Goal: Task Accomplishment & Management: Use online tool/utility

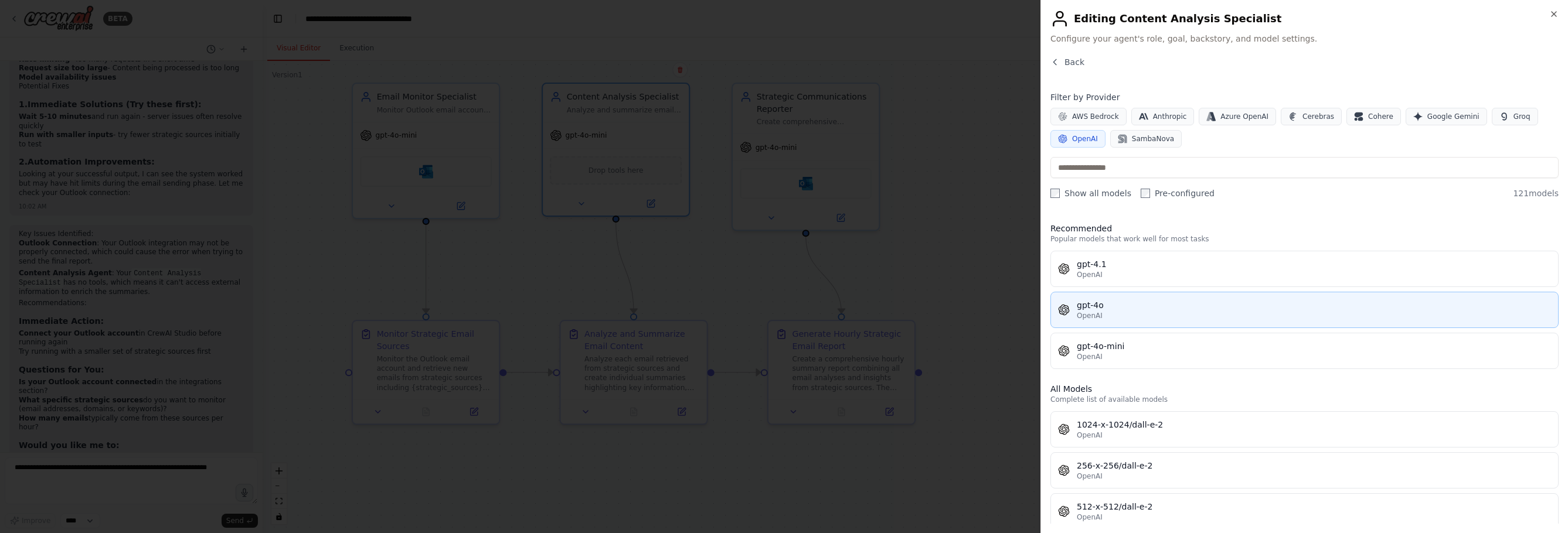
click at [1136, 305] on div "gpt-4o" at bounding box center [1314, 306] width 474 height 12
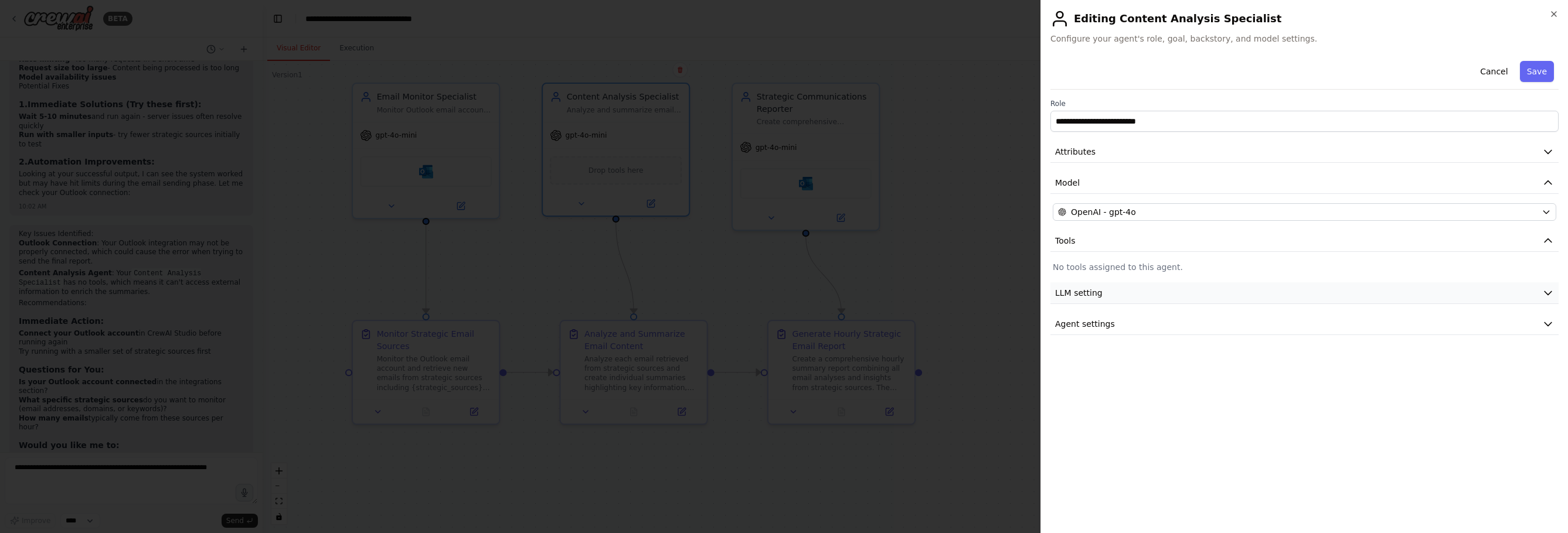
click at [1170, 292] on button "LLM setting" at bounding box center [1304, 293] width 508 height 22
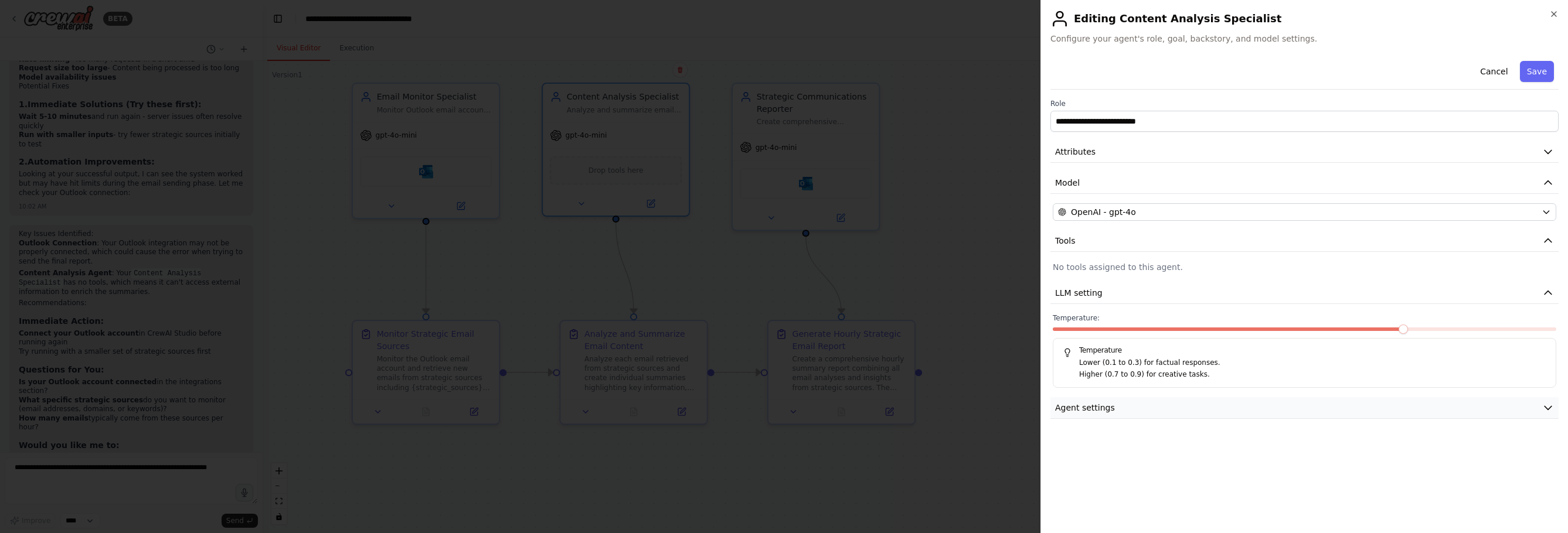
click at [1176, 403] on button "Agent settings" at bounding box center [1304, 408] width 508 height 22
click at [1375, 69] on button "Cancel" at bounding box center [1494, 72] width 42 height 21
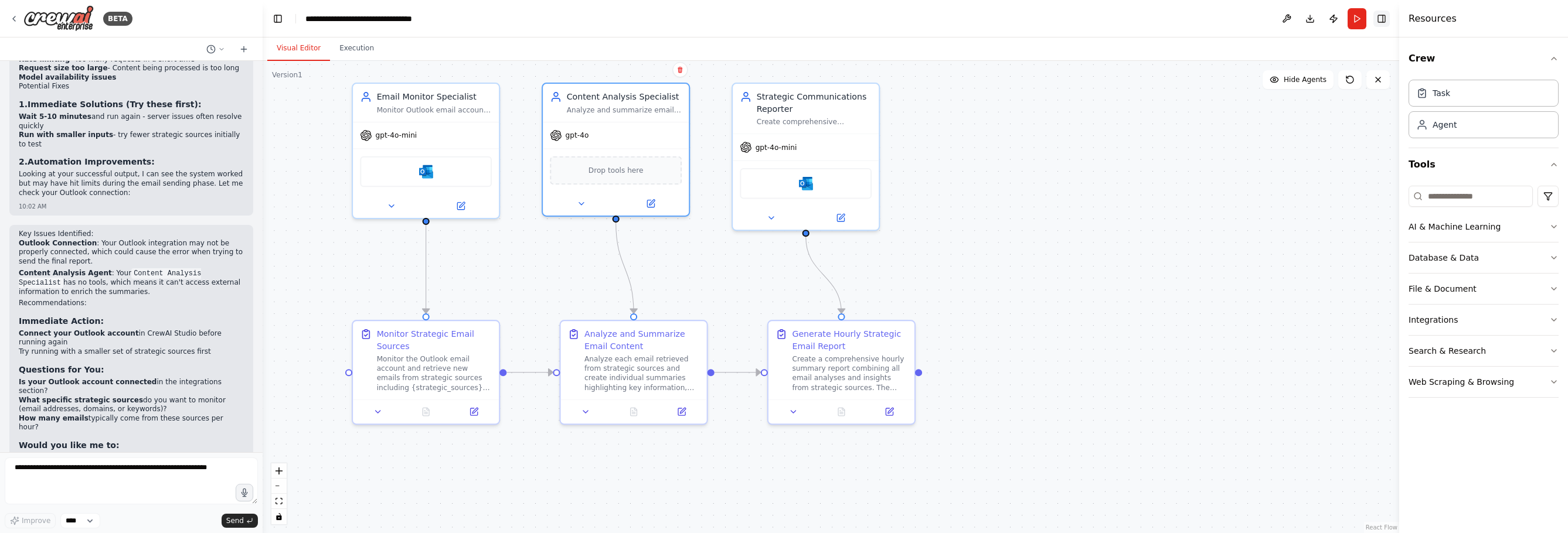
click at [1375, 15] on button "Toggle Right Sidebar" at bounding box center [1382, 19] width 16 height 16
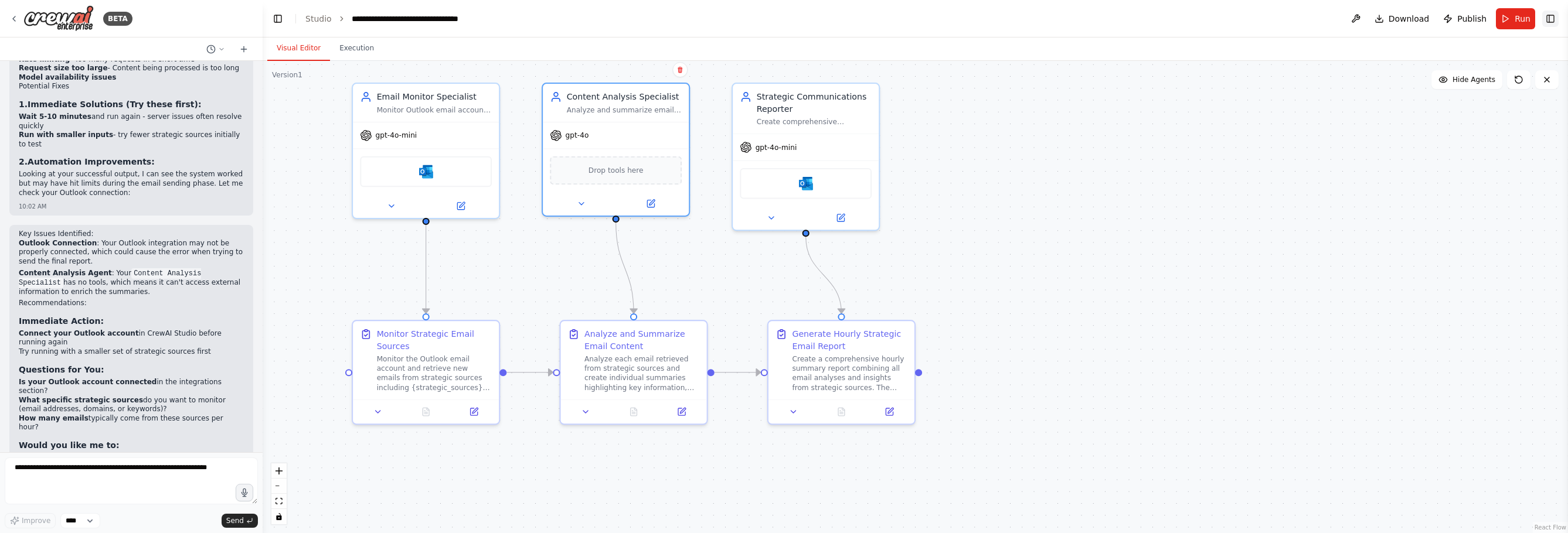
click at [1375, 22] on button "Toggle Right Sidebar" at bounding box center [1550, 19] width 16 height 16
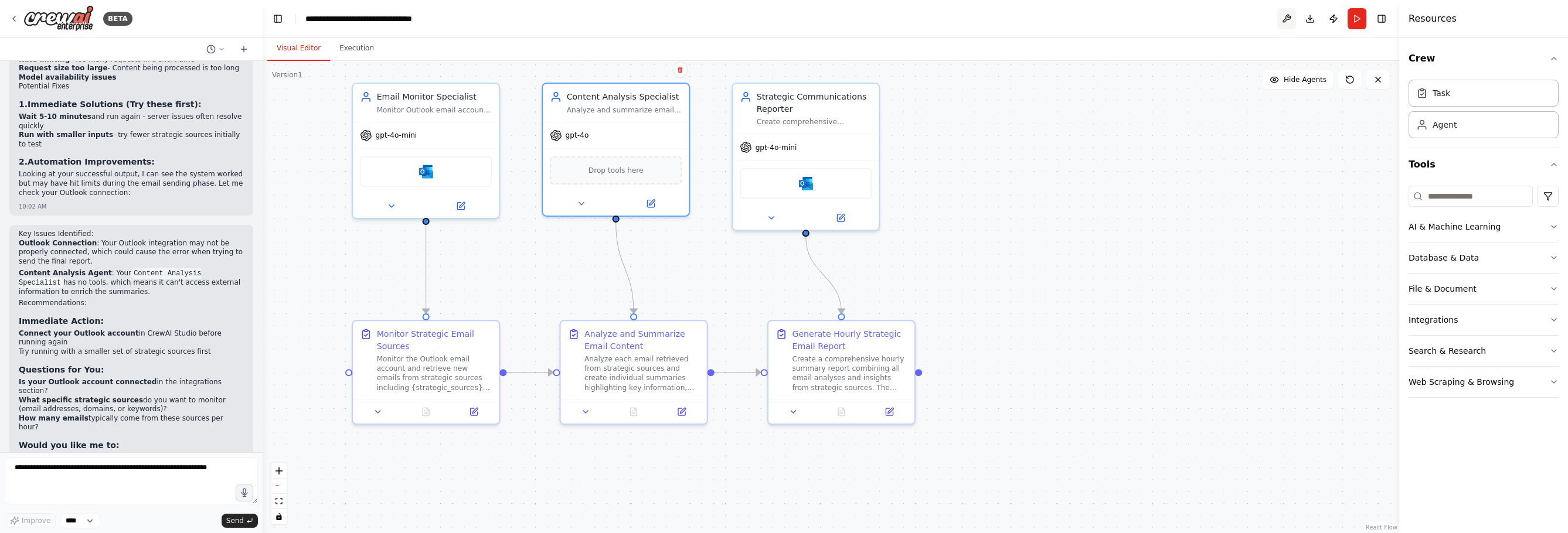
click at [1289, 14] on button at bounding box center [1286, 19] width 19 height 21
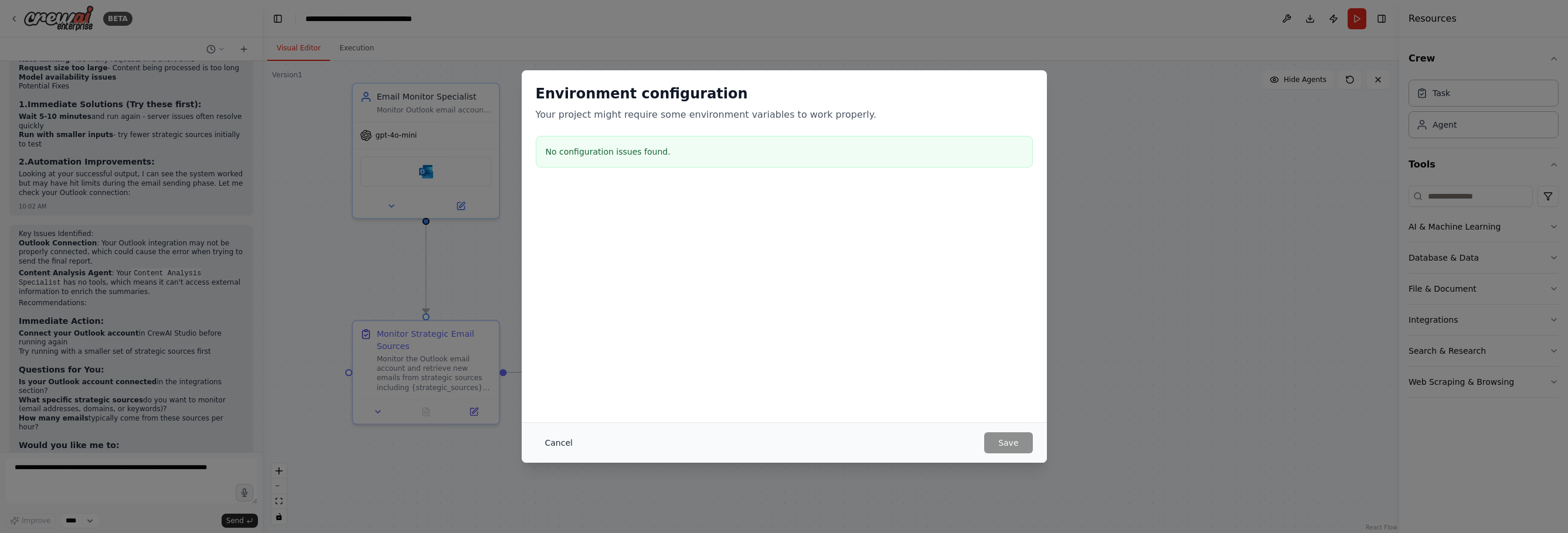
click at [551, 445] on button "Cancel" at bounding box center [559, 443] width 46 height 21
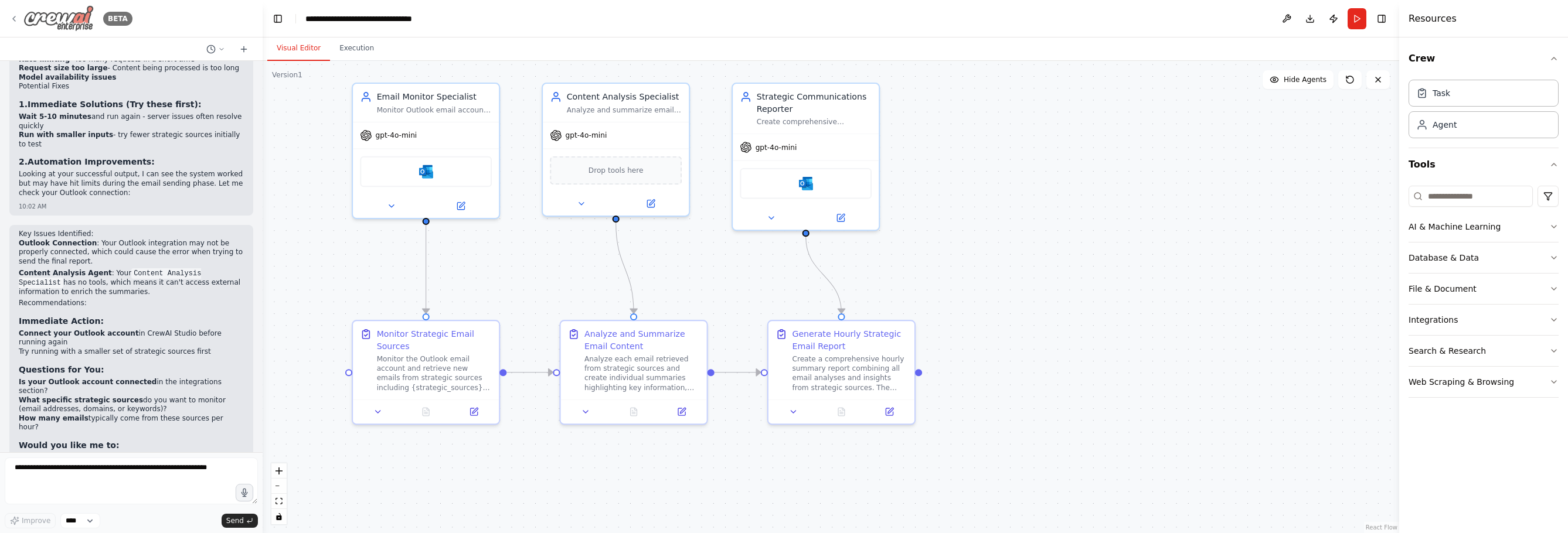
click at [15, 16] on icon at bounding box center [13, 19] width 2 height 4
